Goal: Transaction & Acquisition: Purchase product/service

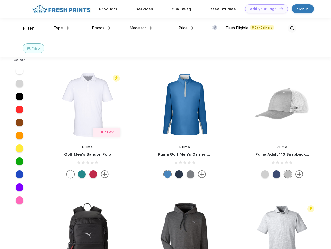
click at [264, 9] on link "Add your Logo Design Tool" at bounding box center [266, 8] width 43 height 9
click at [0, 0] on div "Design Tool" at bounding box center [0, 0] width 0 height 0
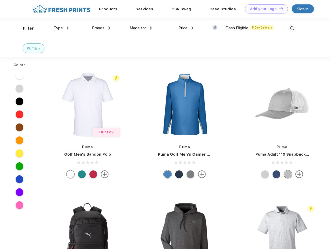
click at [278, 9] on link "Add your Logo Design Tool" at bounding box center [266, 8] width 43 height 9
click at [25, 28] on div "Filter" at bounding box center [28, 28] width 11 height 6
click at [61, 28] on span "Type" at bounding box center [58, 28] width 9 height 5
click at [101, 28] on span "Brands" at bounding box center [98, 28] width 12 height 5
click at [141, 28] on span "Made for" at bounding box center [138, 28] width 16 height 5
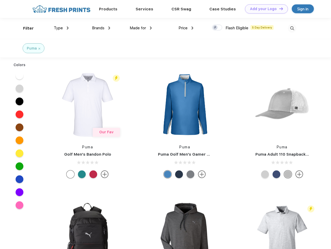
click at [186, 28] on span "Price" at bounding box center [182, 28] width 9 height 5
click at [217, 28] on div at bounding box center [217, 28] width 10 height 6
click at [215, 28] on input "checkbox" at bounding box center [213, 25] width 3 height 3
click at [292, 28] on img at bounding box center [292, 28] width 9 height 9
